Goal: Transaction & Acquisition: Book appointment/travel/reservation

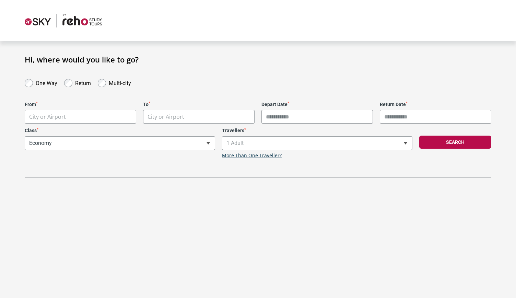
click at [41, 84] on label "One Way" at bounding box center [47, 82] width 22 height 8
click at [51, 78] on div "One Way" at bounding box center [40, 83] width 39 height 10
click at [51, 82] on label "One Way" at bounding box center [47, 82] width 22 height 8
click at [61, 120] on body "**********" at bounding box center [258, 149] width 516 height 298
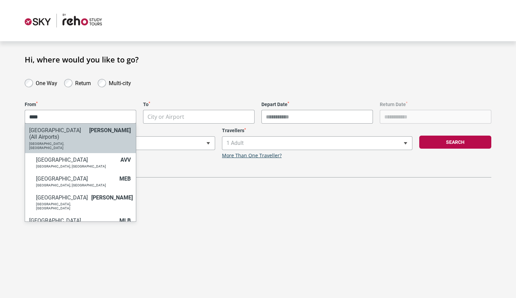
type input "****"
select select "MELC"
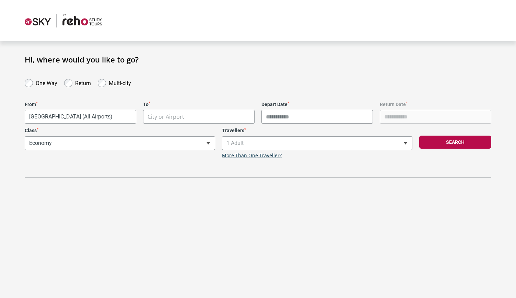
click at [168, 115] on body "**********" at bounding box center [258, 149] width 516 height 298
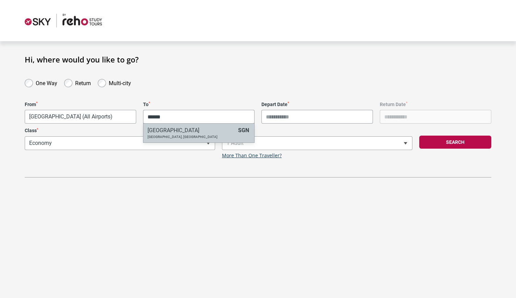
type input "******"
select select "SGNA"
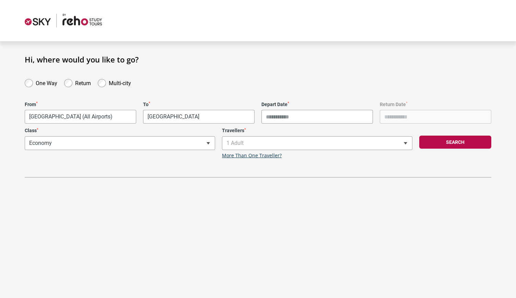
click at [292, 118] on input "Depart Date *" at bounding box center [316, 117] width 111 height 14
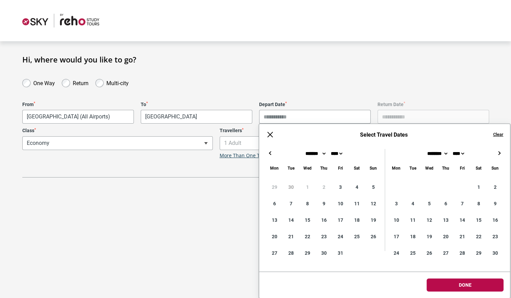
click at [499, 153] on button "→" at bounding box center [499, 153] width 8 height 8
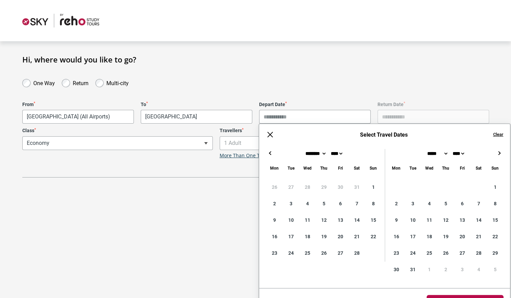
click at [499, 153] on button "→" at bounding box center [499, 153] width 8 height 8
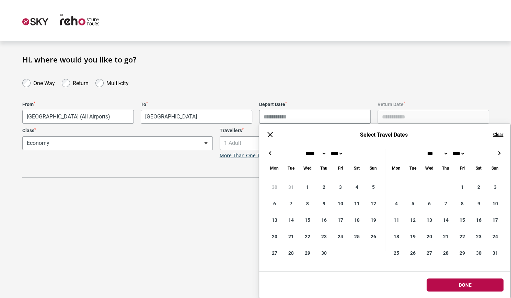
click at [500, 154] on button "→" at bounding box center [499, 153] width 8 height 8
click at [501, 154] on button "→" at bounding box center [499, 153] width 8 height 8
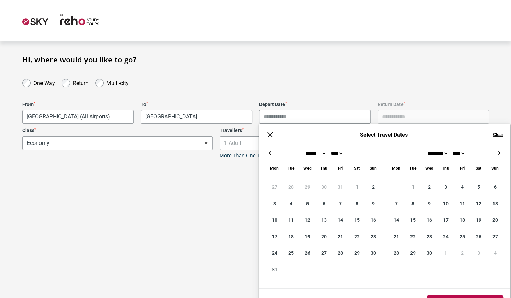
click at [501, 153] on button "→" at bounding box center [499, 153] width 8 height 8
click at [275, 157] on div "← → ×" at bounding box center [384, 153] width 251 height 8
click at [269, 153] on button "←" at bounding box center [270, 153] width 8 height 8
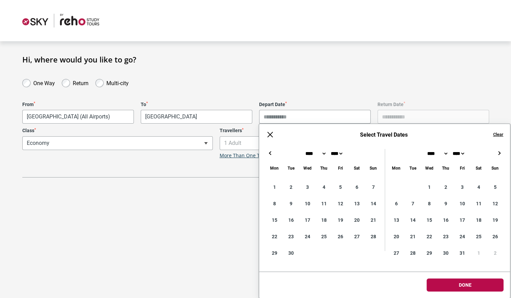
click at [269, 153] on button "←" at bounding box center [270, 153] width 8 height 8
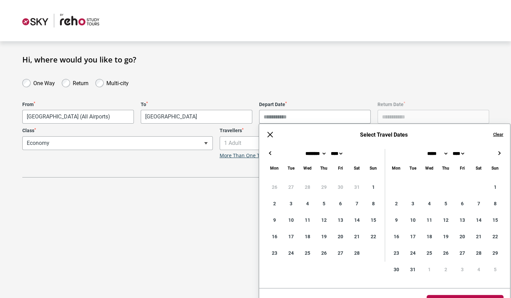
click at [269, 153] on button "←" at bounding box center [270, 153] width 8 height 8
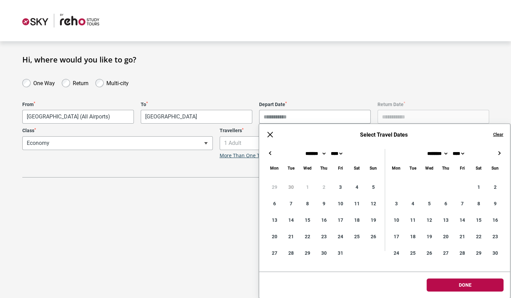
click at [269, 153] on button "←" at bounding box center [270, 153] width 8 height 8
click at [496, 152] on button "→" at bounding box center [499, 153] width 8 height 8
click at [497, 152] on button "→" at bounding box center [499, 153] width 8 height 8
type input "**********"
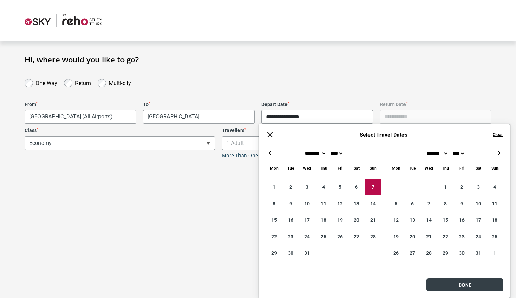
click at [469, 287] on body "**********" at bounding box center [258, 149] width 516 height 298
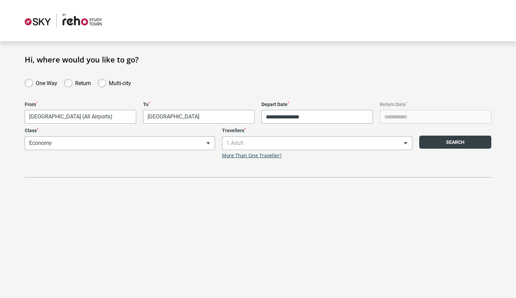
click at [440, 143] on button "Search" at bounding box center [455, 141] width 72 height 13
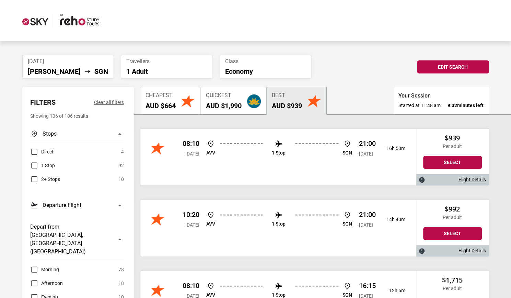
click at [157, 99] on div "Cheapest AUD $664" at bounding box center [160, 100] width 30 height 17
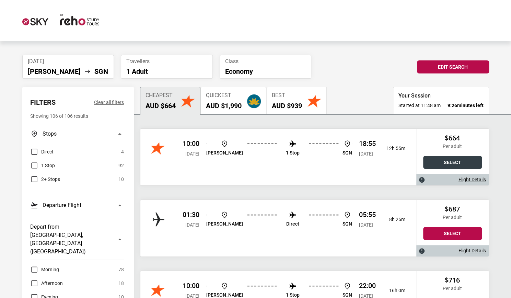
click at [438, 161] on button "Select" at bounding box center [452, 162] width 59 height 13
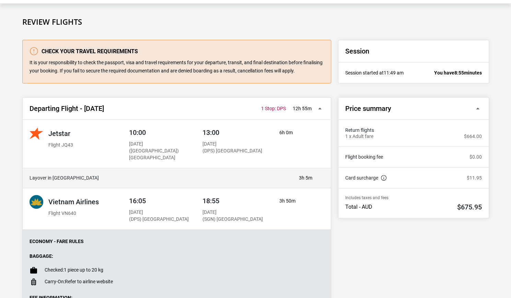
scroll to position [37, 0]
click at [145, 127] on div "10:00 [DATE] ([GEOGRAPHIC_DATA]) [GEOGRAPHIC_DATA] 13:00 [DATE] (DPS) [GEOGRAPH…" at bounding box center [203, 144] width 159 height 34
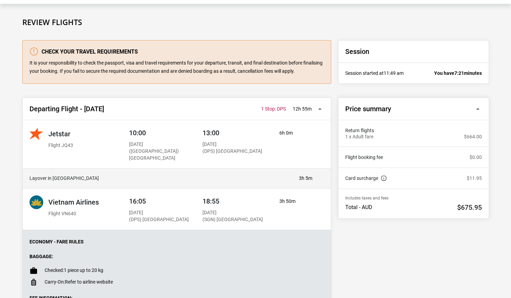
click at [214, 198] on span "18:55" at bounding box center [210, 201] width 17 height 8
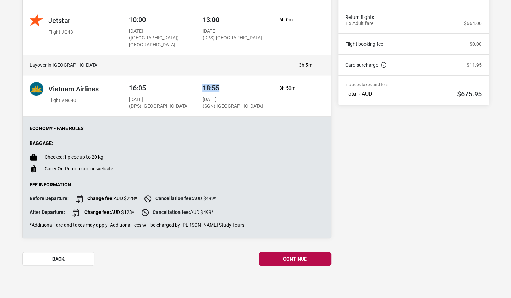
scroll to position [0, 0]
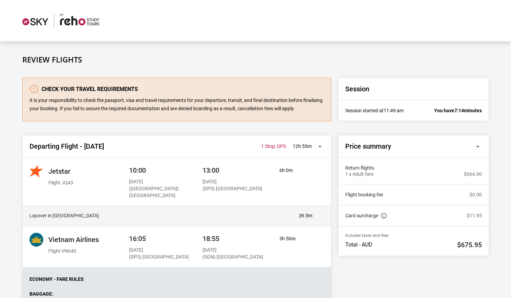
click at [137, 168] on span "10:00" at bounding box center [137, 170] width 17 height 8
click at [302, 108] on p "It is your responsibility to check the passport, visa and travel requirements f…" at bounding box center [176, 104] width 294 height 16
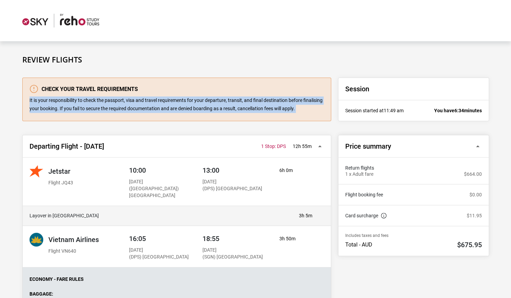
click at [302, 108] on p "It is your responsibility to check the passport, visa and travel requirements f…" at bounding box center [176, 104] width 294 height 16
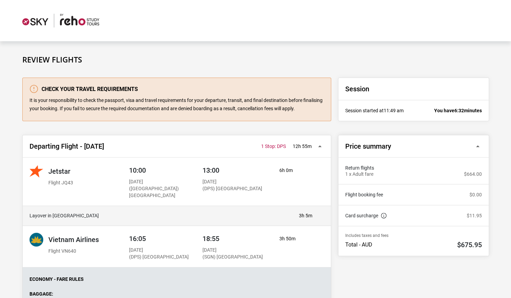
click at [304, 112] on p "It is your responsibility to check the passport, visa and travel requirements f…" at bounding box center [176, 104] width 294 height 16
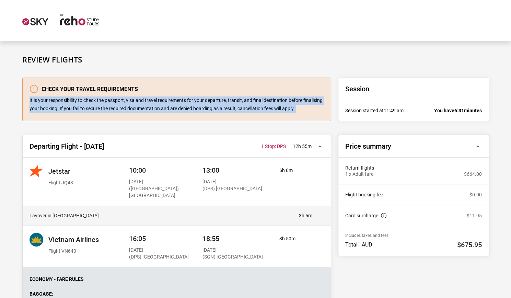
click at [304, 112] on p "It is your responsibility to check the passport, visa and travel requirements f…" at bounding box center [176, 104] width 294 height 16
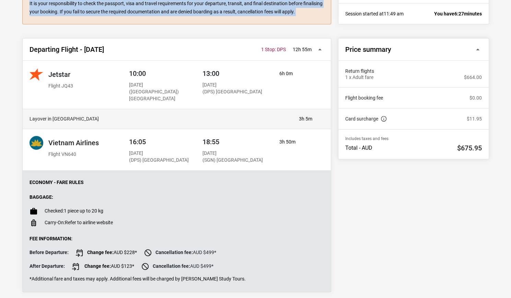
scroll to position [103, 0]
